Goal: Information Seeking & Learning: Learn about a topic

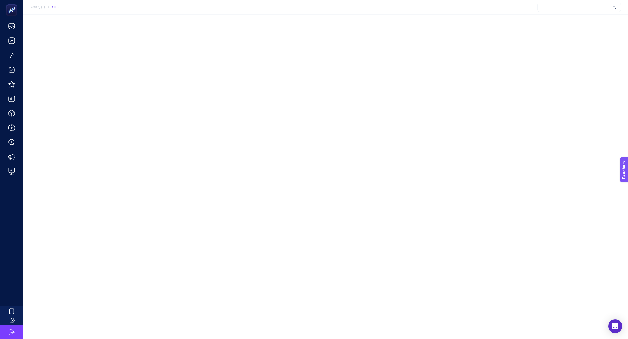
click at [573, 6] on div at bounding box center [580, 7] width 84 height 9
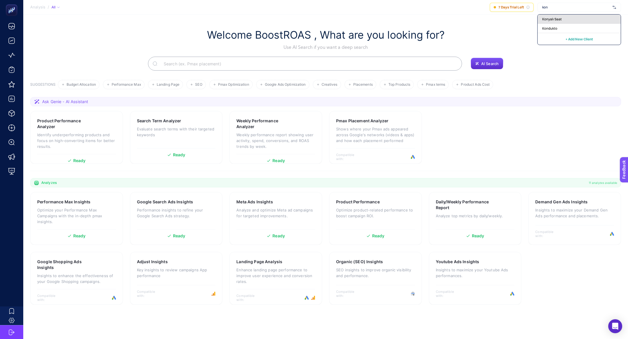
type input "kon"
click at [578, 24] on div "Konyalı Saat" at bounding box center [579, 28] width 83 height 9
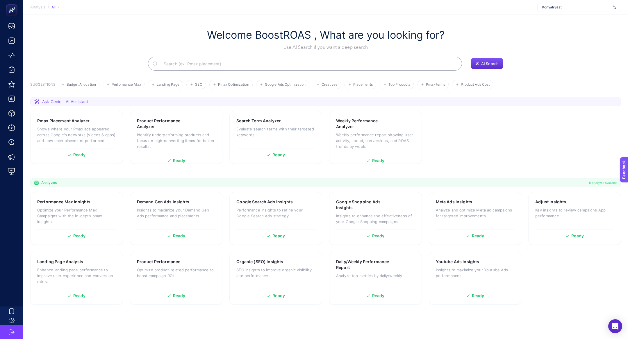
click at [189, 63] on input "Search" at bounding box center [308, 64] width 298 height 16
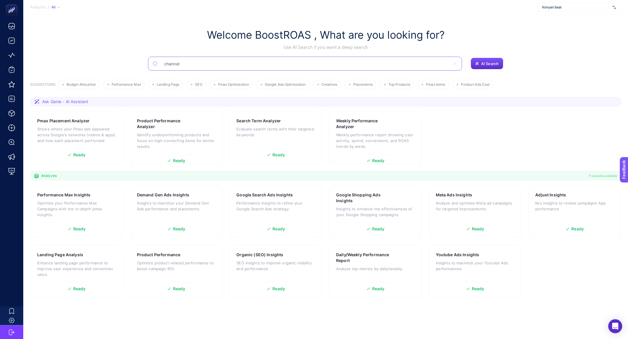
type input "channel"
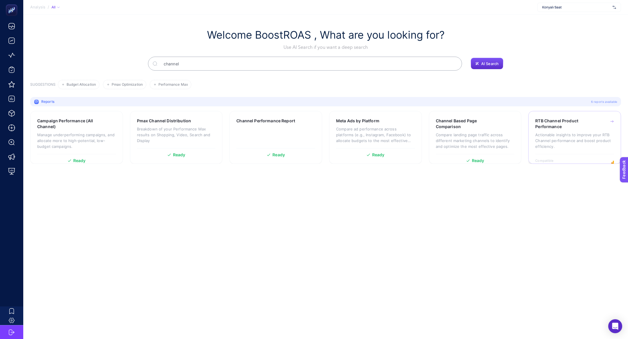
click at [557, 125] on h3 "RTB Channel Product Performance" at bounding box center [566, 124] width 61 height 12
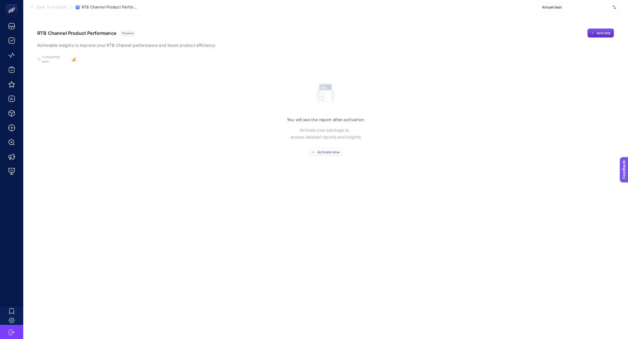
click at [326, 150] on span "Activate now" at bounding box center [329, 152] width 22 height 5
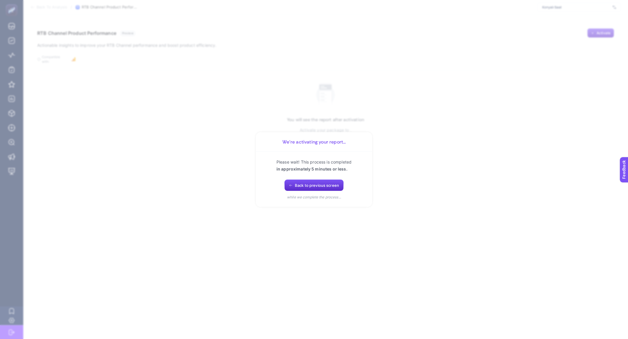
click at [314, 179] on div "Please wait! This process is completed in approximately 5 minutes or less. Back…" at bounding box center [314, 179] width 102 height 41
click at [312, 185] on span "Back to previous screen" at bounding box center [317, 185] width 44 height 5
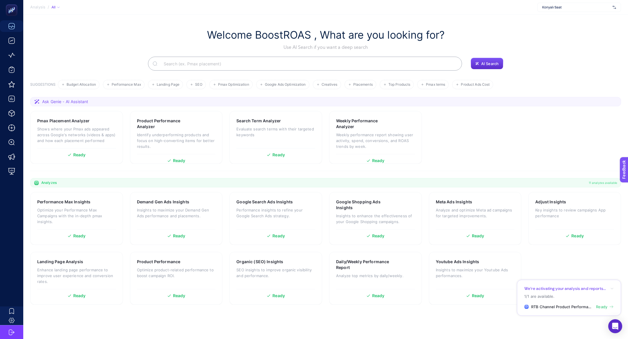
click at [597, 305] on span "Ready" at bounding box center [601, 308] width 11 height 6
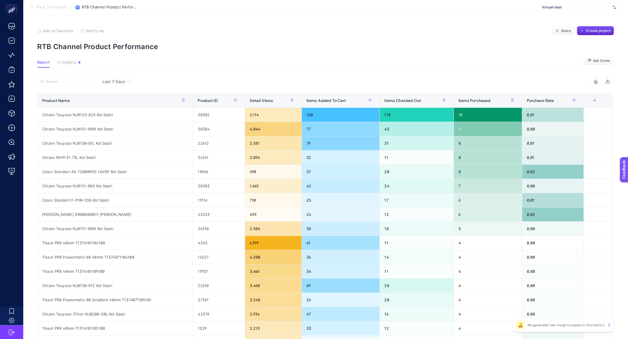
click at [125, 80] on span "Last 7 Days" at bounding box center [113, 82] width 23 height 6
click at [124, 103] on li "Last 30 Days" at bounding box center [115, 104] width 33 height 10
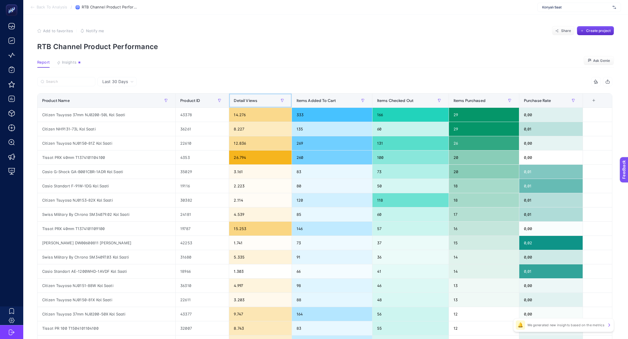
click at [256, 100] on div "Detail Views" at bounding box center [260, 100] width 53 height 9
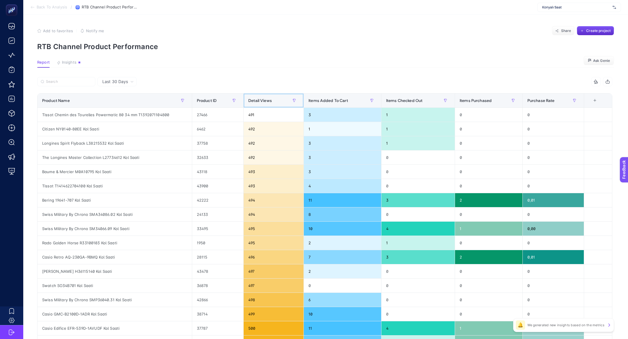
click at [256, 101] on span "Detail Views" at bounding box center [260, 100] width 24 height 5
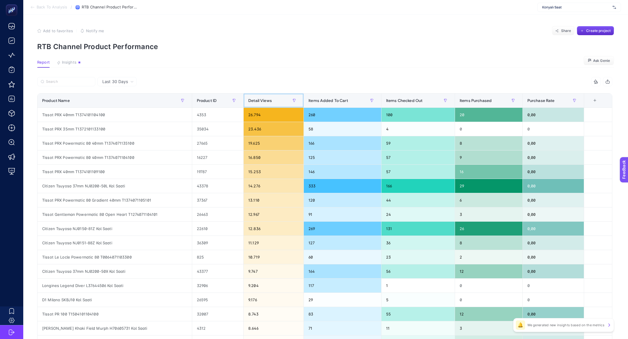
scroll to position [17, 0]
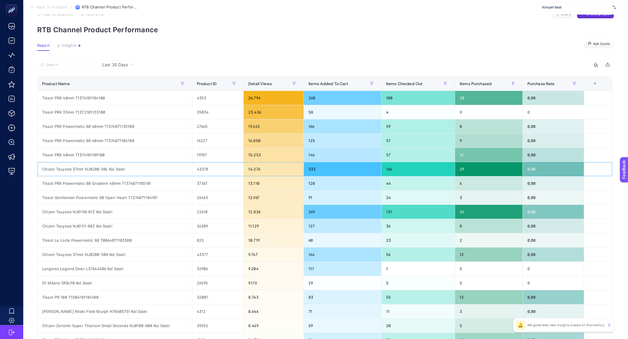
click at [253, 168] on div "14.276" at bounding box center [274, 169] width 60 height 14
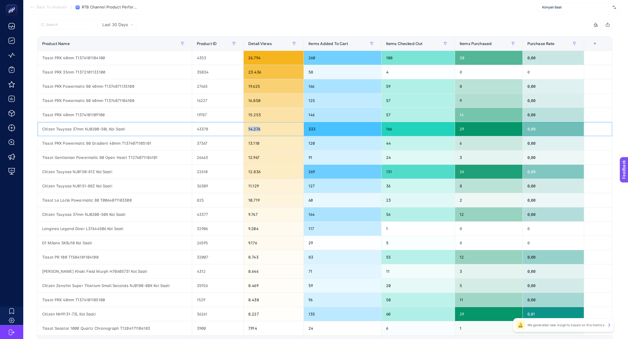
scroll to position [64, 0]
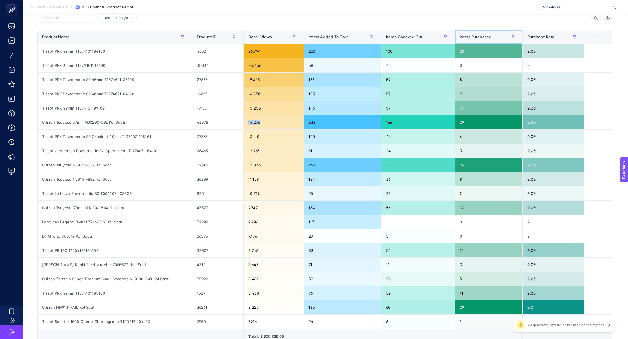
click at [480, 35] on span "Items Purchased" at bounding box center [476, 37] width 32 height 5
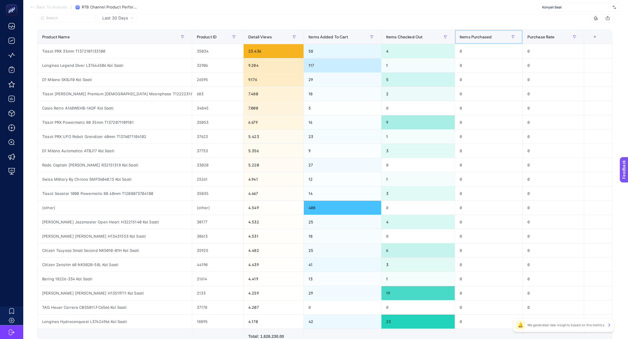
click at [479, 35] on span "Items Purchased" at bounding box center [476, 37] width 32 height 5
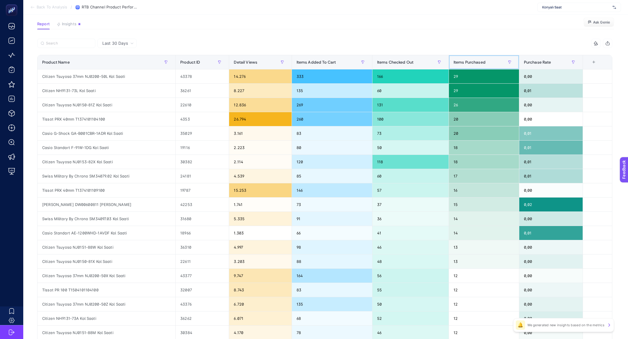
scroll to position [37, 0]
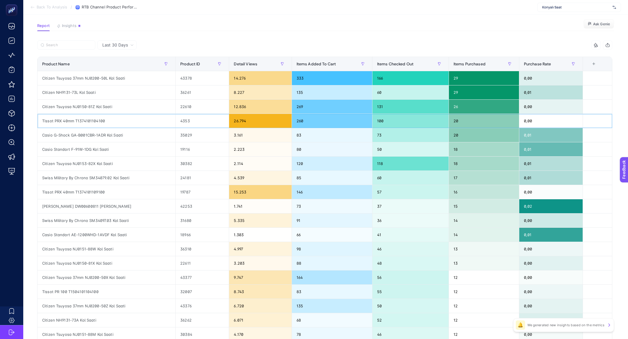
click at [99, 120] on div "Tissot PRX 40mm T1374101104100" at bounding box center [107, 121] width 138 height 14
click at [99, 121] on div "Tissot PRX 40mm T1374101104100" at bounding box center [107, 121] width 138 height 14
